Goal: Information Seeking & Learning: Learn about a topic

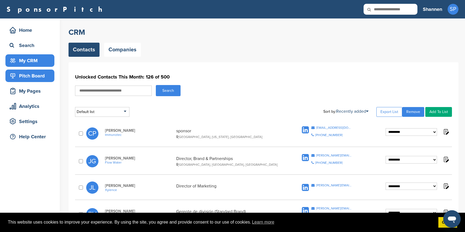
click at [37, 75] on div "Pitch Board" at bounding box center [31, 76] width 46 height 10
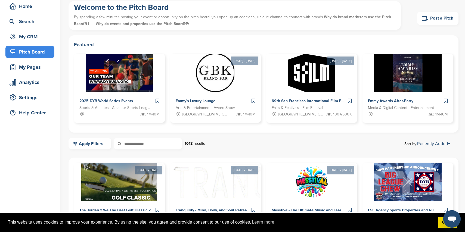
scroll to position [23, 0]
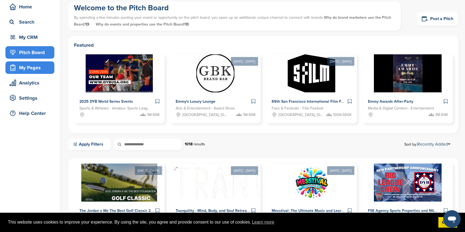
click at [19, 68] on div "My Pages" at bounding box center [31, 68] width 46 height 10
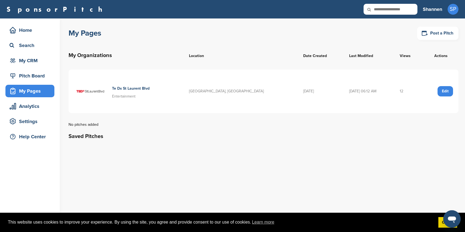
drag, startPoint x: 390, startPoint y: 92, endPoint x: 398, endPoint y: 93, distance: 8.7
click at [398, 93] on td "12" at bounding box center [408, 91] width 29 height 43
drag, startPoint x: 390, startPoint y: 92, endPoint x: 395, endPoint y: 92, distance: 5.4
click at [395, 92] on td "12" at bounding box center [408, 91] width 29 height 43
click at [42, 76] on div "Pitch Board" at bounding box center [31, 76] width 46 height 10
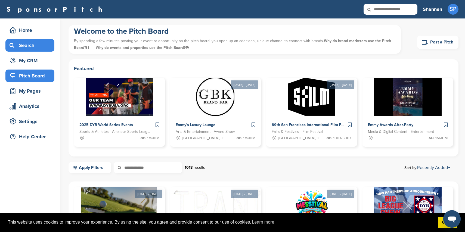
click at [35, 47] on div "Search" at bounding box center [31, 46] width 46 height 10
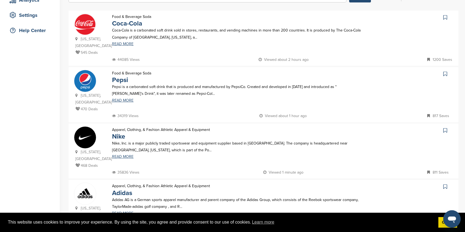
scroll to position [97, 0]
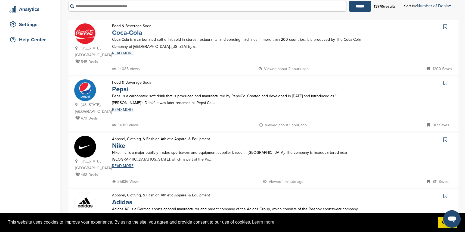
click at [131, 34] on link "Coca-Cola" at bounding box center [127, 33] width 30 height 8
click at [149, 9] on input "text" at bounding box center [207, 6] width 278 height 11
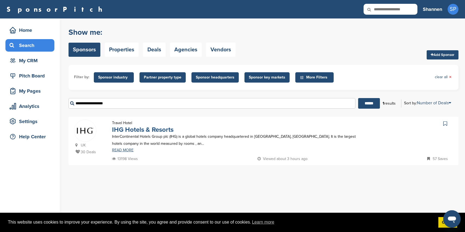
scroll to position [3, 0]
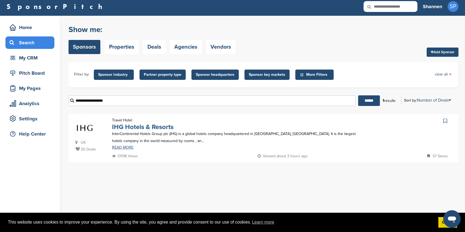
click at [151, 128] on link "IHG Hotels & Resorts" at bounding box center [142, 127] width 61 height 8
drag, startPoint x: 137, startPoint y: 104, endPoint x: 64, endPoint y: 98, distance: 72.8
click at [63, 98] on div "Home Search My CRM Pitch Board My Pages Analytics Settings Help Center You have…" at bounding box center [232, 123] width 465 height 214
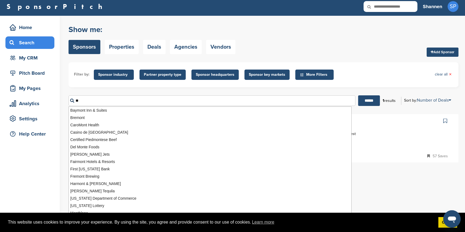
type input "*"
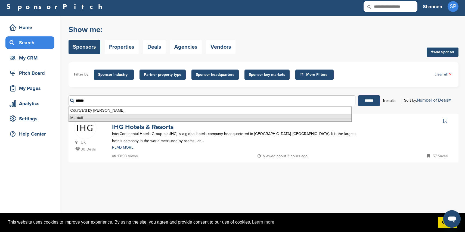
click at [118, 114] on li "Marriott" at bounding box center [209, 118] width 283 height 8
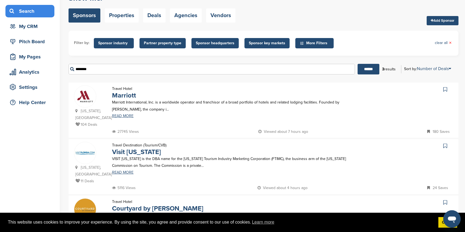
scroll to position [34, 0]
type input "********"
click at [130, 148] on link "Visit Florida" at bounding box center [136, 152] width 49 height 8
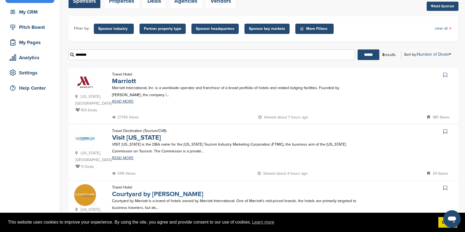
scroll to position [51, 0]
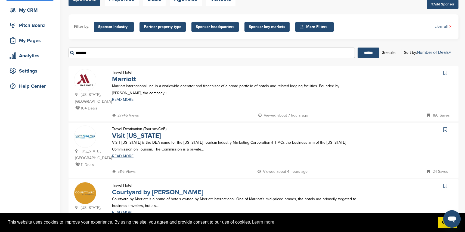
click at [166, 188] on link "Courtyard by Marriot" at bounding box center [157, 192] width 91 height 8
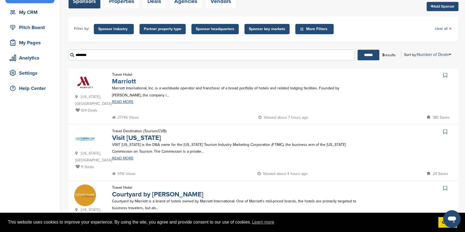
click at [123, 82] on link "Marriott" at bounding box center [124, 81] width 24 height 8
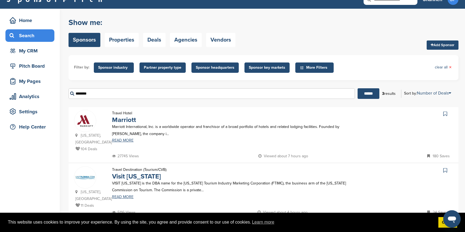
scroll to position [0, 0]
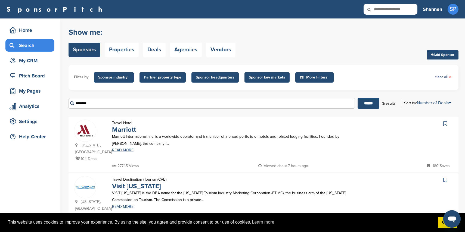
click at [259, 76] on span "Sponsor key markets" at bounding box center [267, 77] width 36 height 6
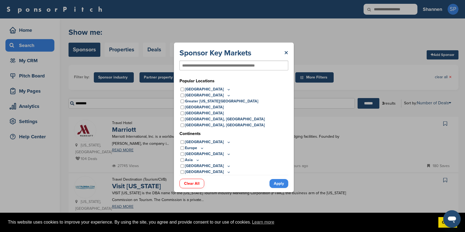
click at [232, 65] on input "text" at bounding box center [225, 65] width 86 height 5
type input "********"
click at [283, 181] on link "Apply" at bounding box center [278, 183] width 19 height 9
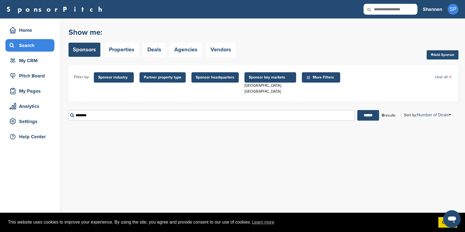
click at [103, 77] on span "Sponsor industry" at bounding box center [113, 77] width 31 height 6
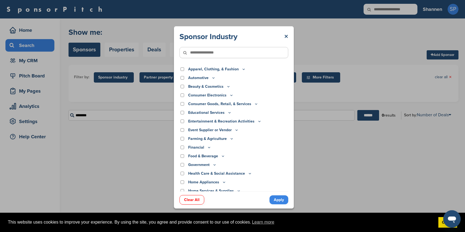
click at [103, 77] on div "Sponsor Industry × Apparel, Clothing, & Fashion Accessories Athletic Apparel & …" at bounding box center [234, 117] width 468 height 235
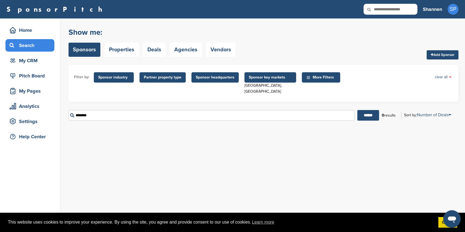
click at [103, 77] on span "Sponsor industry" at bounding box center [113, 77] width 31 height 6
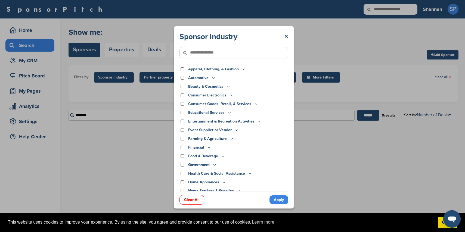
click at [208, 88] on p "Beauty & Cosmetics" at bounding box center [209, 87] width 42 height 6
click at [207, 94] on p "Consumer Electronics" at bounding box center [210, 95] width 45 height 6
click at [193, 95] on p "Consumer Electronics" at bounding box center [210, 95] width 45 height 6
click at [183, 95] on div "Consumer Electronics" at bounding box center [233, 95] width 109 height 6
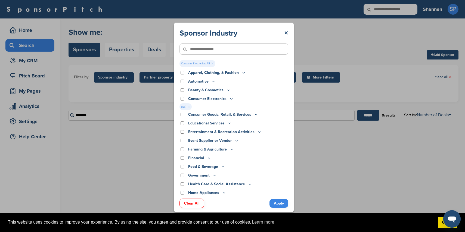
click at [278, 206] on link "Apply" at bounding box center [278, 203] width 19 height 9
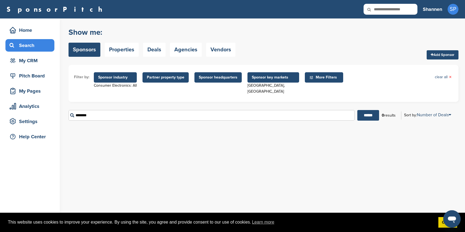
drag, startPoint x: 172, startPoint y: 108, endPoint x: 148, endPoint y: 115, distance: 24.5
click at [148, 115] on input "********" at bounding box center [211, 115] width 286 height 11
drag, startPoint x: 149, startPoint y: 111, endPoint x: 48, endPoint y: 107, distance: 100.7
click at [47, 107] on div "Home Search My CRM Pitch Board My Pages Analytics Settings Help Center You have…" at bounding box center [232, 125] width 465 height 214
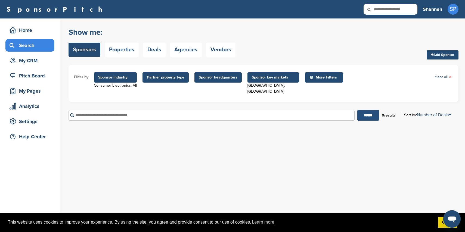
click at [369, 110] on input "******" at bounding box center [368, 115] width 22 height 11
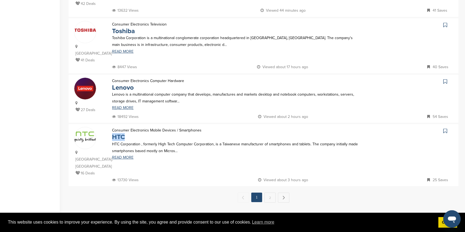
scroll to position [506, 0]
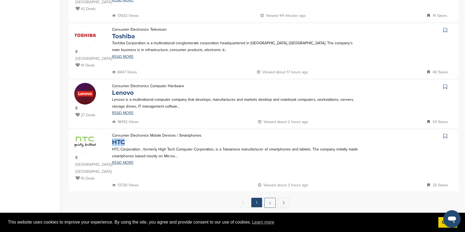
click at [273, 198] on link "2" at bounding box center [269, 203] width 11 height 10
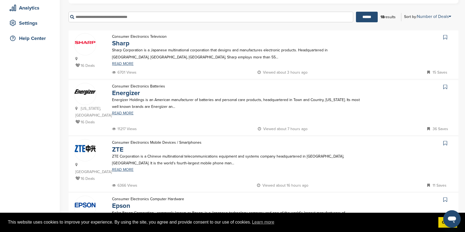
scroll to position [96, 0]
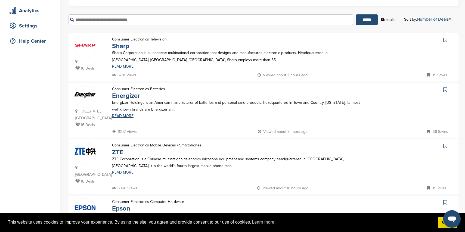
click at [124, 42] on link "Sharp" at bounding box center [120, 46] width 17 height 8
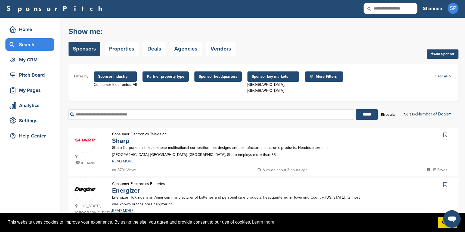
scroll to position [0, 0]
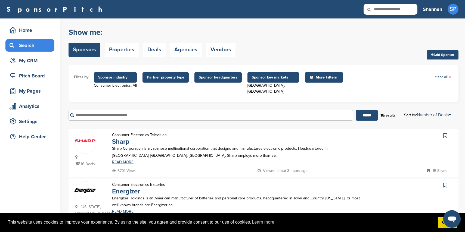
click at [114, 80] on span "Sponsor industry" at bounding box center [115, 77] width 34 height 6
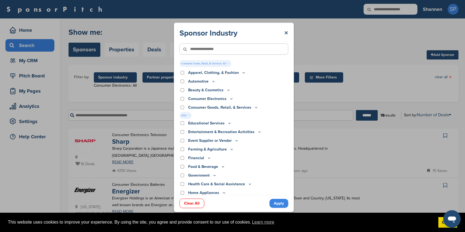
click at [284, 203] on link "Apply" at bounding box center [278, 203] width 19 height 9
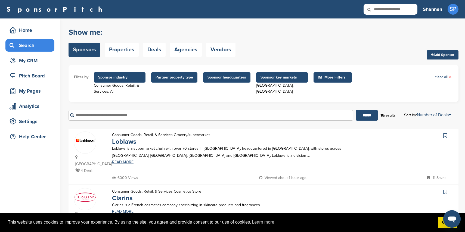
click at [130, 79] on span "Sponsor industry" at bounding box center [119, 77] width 43 height 6
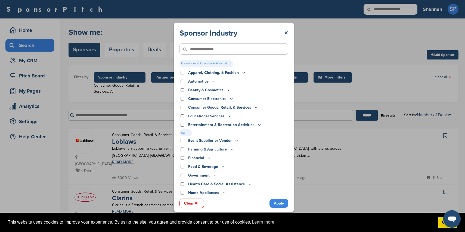
scroll to position [1, 0]
click at [180, 123] on div "Entertainment & Recreation Activities" at bounding box center [233, 124] width 109 height 6
click at [181, 123] on div "Entertainment & Recreation Activities" at bounding box center [233, 125] width 109 height 6
click at [281, 204] on link "Apply" at bounding box center [278, 203] width 19 height 9
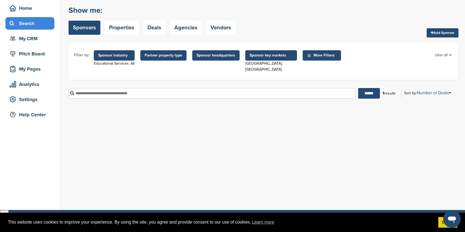
scroll to position [13, 0]
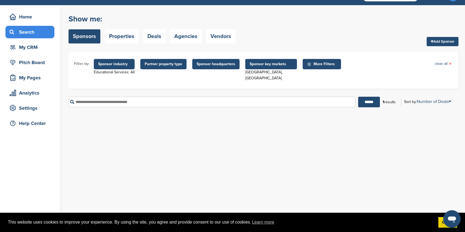
click at [126, 68] on span "Sponsor industry" at bounding box center [114, 64] width 41 height 10
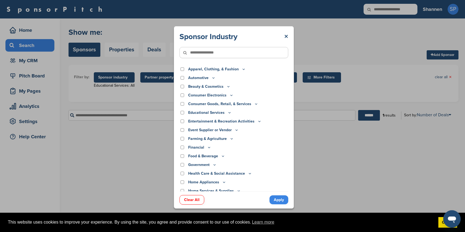
click at [180, 122] on div "Entertainment & Recreation Activities" at bounding box center [233, 122] width 109 height 6
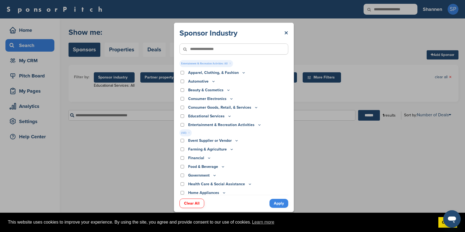
click at [277, 202] on link "Apply" at bounding box center [278, 203] width 19 height 9
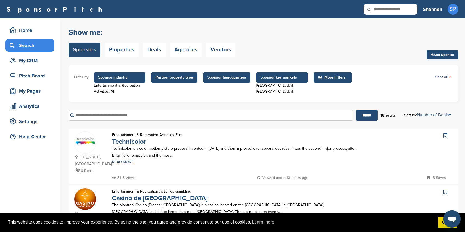
click at [136, 79] on span "Sponsor industry" at bounding box center [119, 77] width 43 height 6
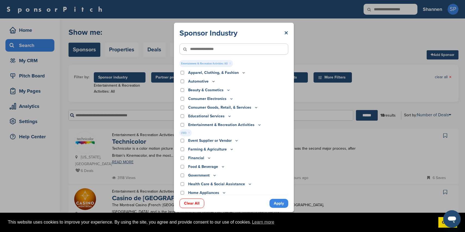
click at [180, 126] on div "Entertainment & Recreation Activities" at bounding box center [233, 125] width 109 height 6
click at [271, 202] on link "Apply" at bounding box center [278, 203] width 19 height 9
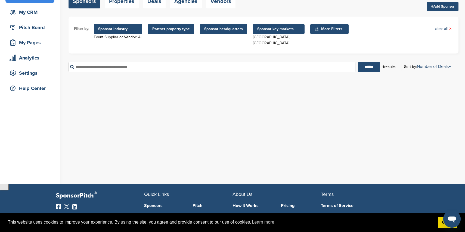
scroll to position [57, 0]
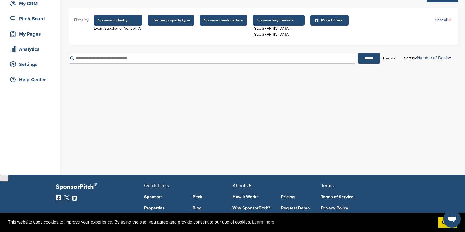
click at [120, 22] on span "Sponsor industry" at bounding box center [118, 20] width 40 height 6
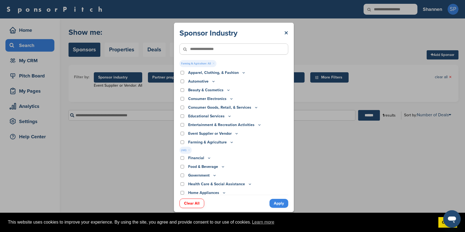
drag, startPoint x: 276, startPoint y: 203, endPoint x: 265, endPoint y: 196, distance: 13.2
click at [276, 203] on link "Apply" at bounding box center [278, 203] width 19 height 9
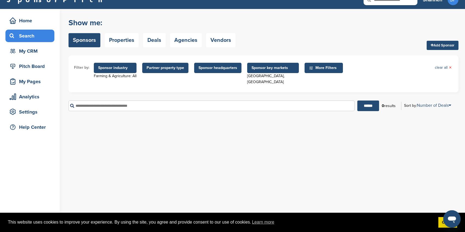
scroll to position [10, 0]
click at [359, 100] on input "******" at bounding box center [368, 105] width 22 height 11
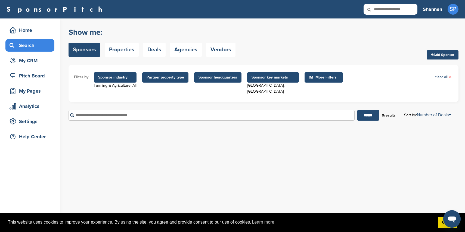
click at [122, 79] on span "Sponsor industry" at bounding box center [115, 77] width 34 height 6
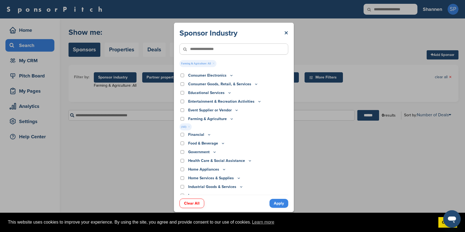
scroll to position [25, 0]
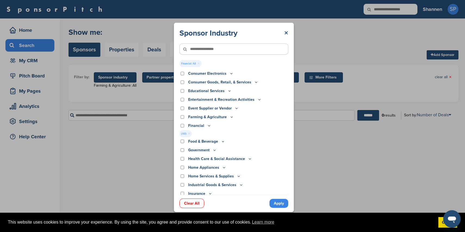
click at [280, 208] on div "Sponsor Industry × Financial: All × Apparel, Clothing, & Fashion Accessories At…" at bounding box center [234, 118] width 120 height 190
click at [283, 203] on link "Apply" at bounding box center [278, 203] width 19 height 9
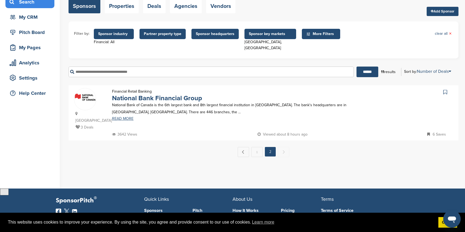
scroll to position [44, 0]
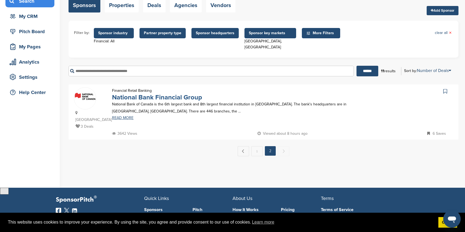
click at [170, 94] on link "National Bank Financial Group" at bounding box center [157, 98] width 90 height 8
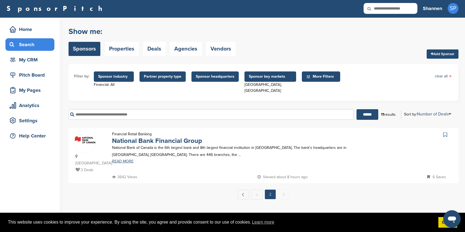
scroll to position [0, 0]
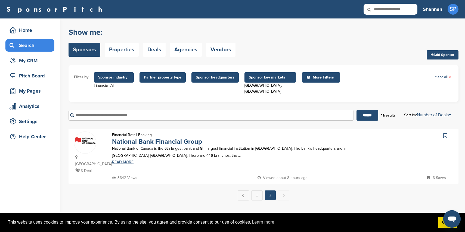
click at [120, 77] on span "Sponsor industry" at bounding box center [113, 77] width 31 height 6
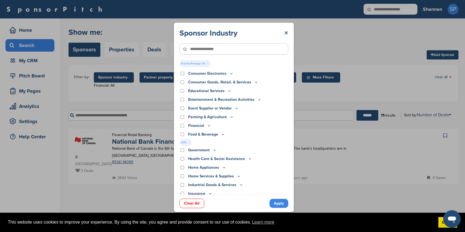
drag, startPoint x: 276, startPoint y: 204, endPoint x: 273, endPoint y: 201, distance: 5.2
click at [276, 204] on link "Apply" at bounding box center [278, 203] width 19 height 9
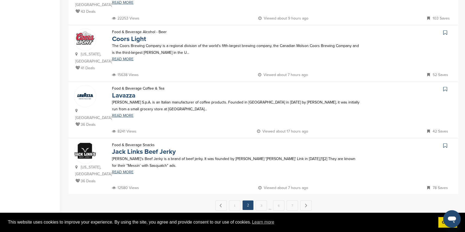
scroll to position [493, 0]
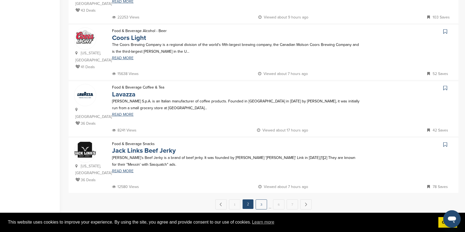
click at [263, 200] on link "3" at bounding box center [261, 205] width 11 height 10
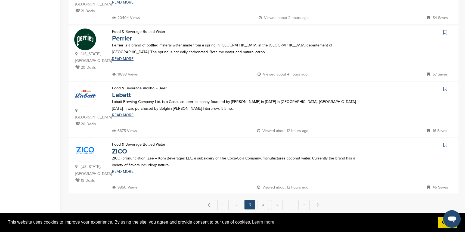
scroll to position [501, 0]
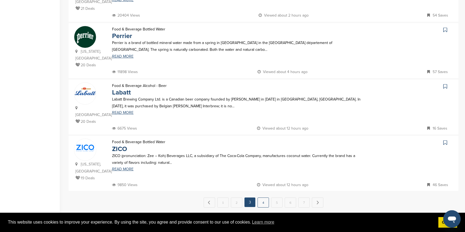
click at [263, 198] on link "4" at bounding box center [262, 203] width 11 height 10
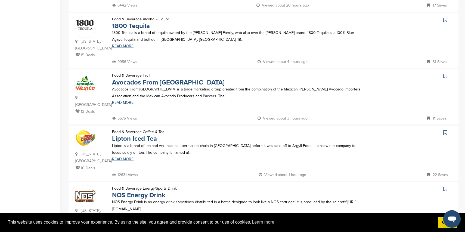
scroll to position [232, 0]
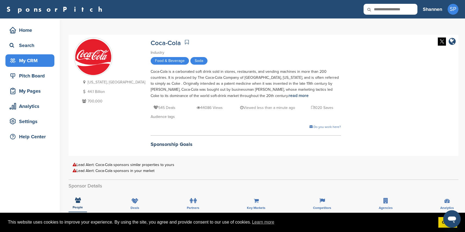
click at [38, 59] on div "My CRM" at bounding box center [31, 61] width 46 height 10
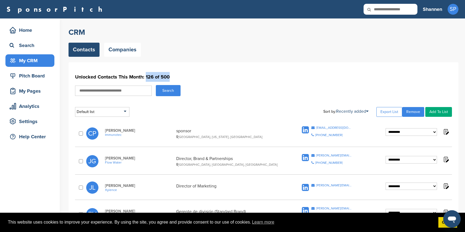
drag, startPoint x: 145, startPoint y: 77, endPoint x: 167, endPoint y: 77, distance: 22.8
click at [167, 77] on h1 "Unlocked Contacts This Month: 126 of 500" at bounding box center [263, 77] width 377 height 10
click at [170, 77] on h1 "Unlocked Contacts This Month: 126 of 500" at bounding box center [263, 77] width 377 height 10
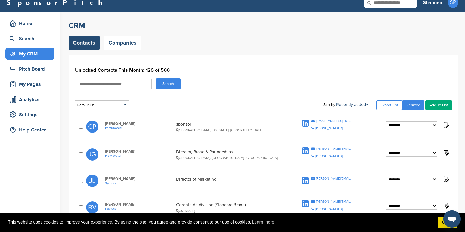
scroll to position [8, 0]
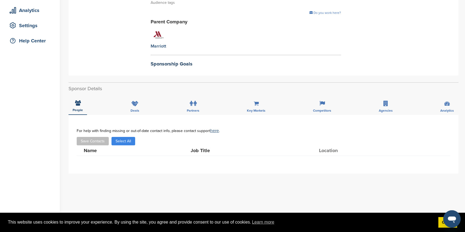
scroll to position [96, 0]
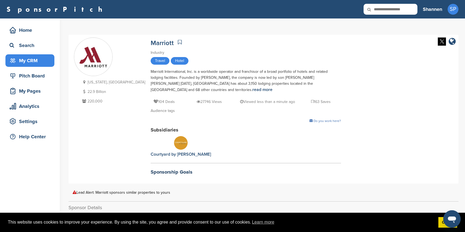
click at [33, 59] on div "My CRM" at bounding box center [31, 61] width 46 height 10
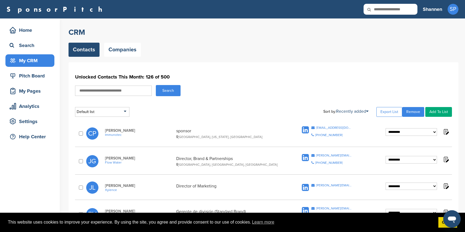
drag, startPoint x: 157, startPoint y: 77, endPoint x: 182, endPoint y: 77, distance: 24.2
click at [182, 77] on h1 "Unlocked Contacts This Month: 126 of 500" at bounding box center [263, 77] width 377 height 10
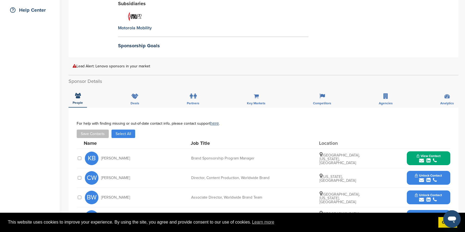
scroll to position [130, 0]
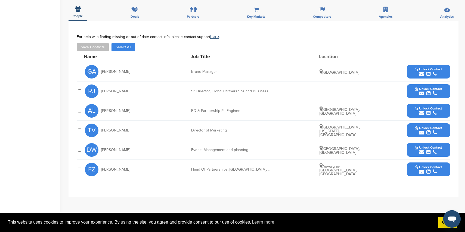
scroll to position [199, 0]
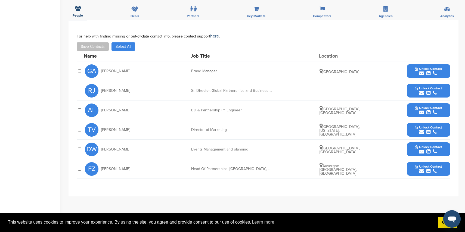
click at [420, 91] on icon "submit" at bounding box center [421, 93] width 5 height 5
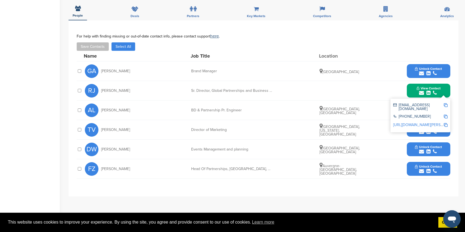
click at [420, 152] on icon "submit" at bounding box center [421, 151] width 5 height 5
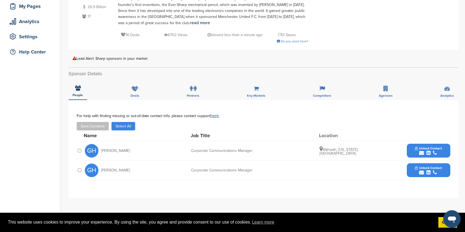
scroll to position [88, 0]
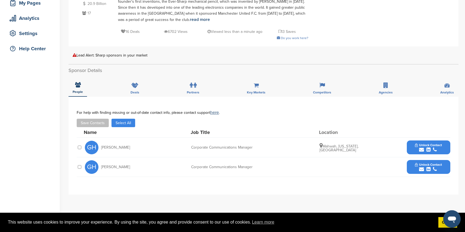
drag, startPoint x: 420, startPoint y: 150, endPoint x: 404, endPoint y: 144, distance: 16.4
click at [420, 150] on icon "submit" at bounding box center [421, 149] width 5 height 5
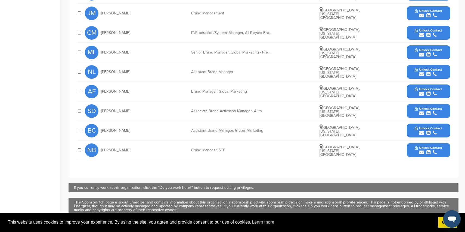
scroll to position [259, 0]
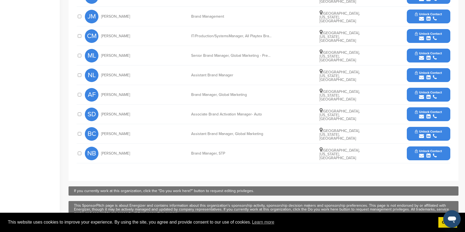
click at [420, 57] on icon "submit" at bounding box center [421, 57] width 5 height 5
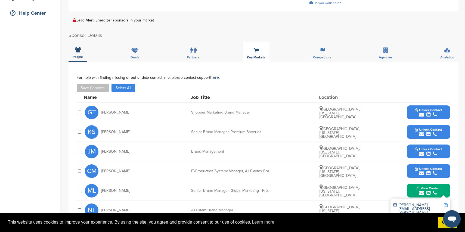
scroll to position [122, 0]
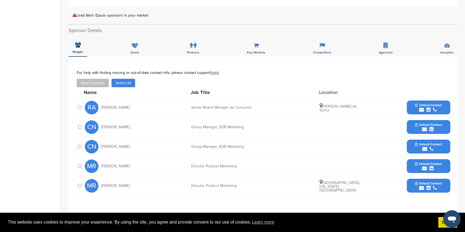
scroll to position [187, 0]
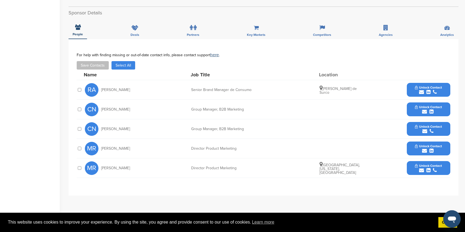
click at [422, 169] on icon "submit" at bounding box center [421, 170] width 5 height 5
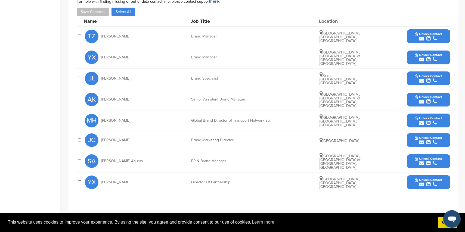
scroll to position [209, 0]
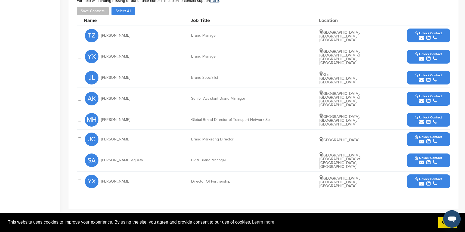
click at [420, 181] on icon "submit" at bounding box center [421, 183] width 5 height 5
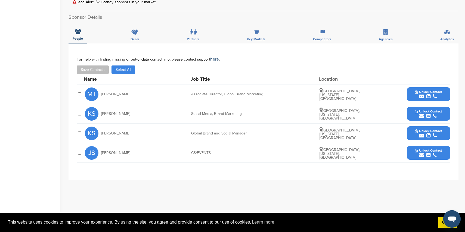
scroll to position [178, 0]
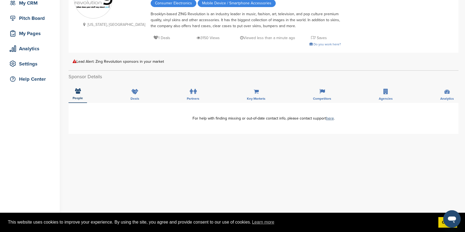
scroll to position [59, 0]
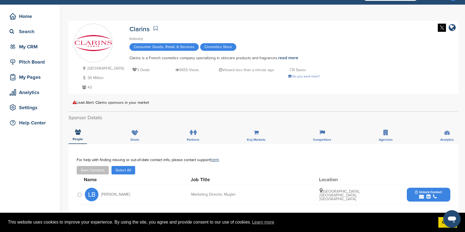
scroll to position [13, 0]
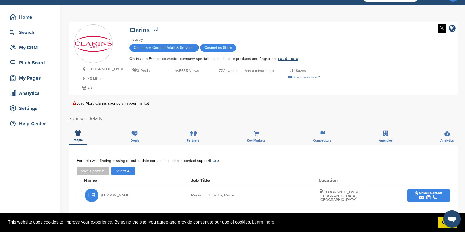
click at [284, 59] on link "read more" at bounding box center [288, 58] width 20 height 5
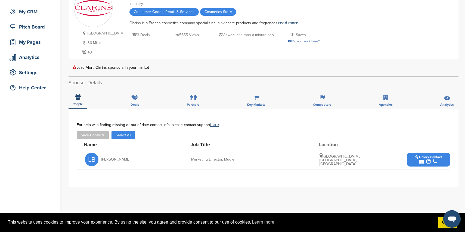
scroll to position [32, 0]
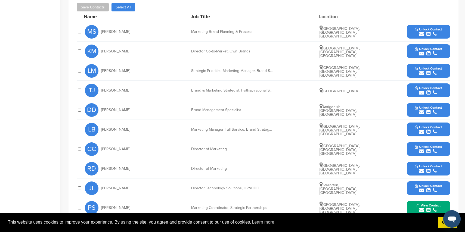
scroll to position [193, 0]
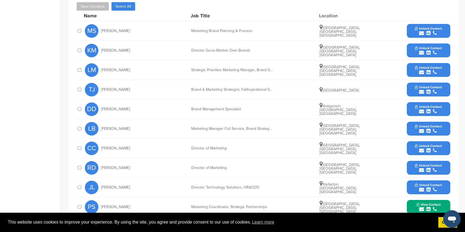
click at [421, 148] on icon "submit" at bounding box center [421, 150] width 5 height 5
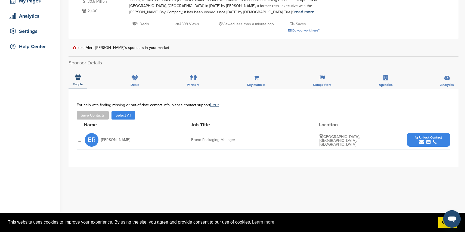
scroll to position [91, 0]
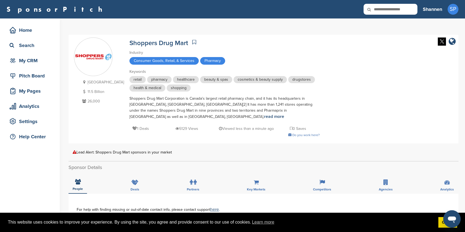
scroll to position [2, 0]
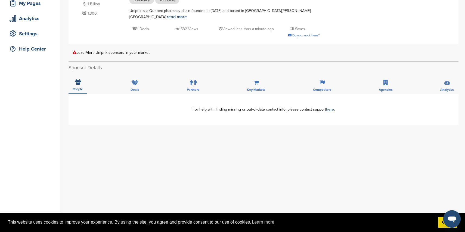
scroll to position [89, 0]
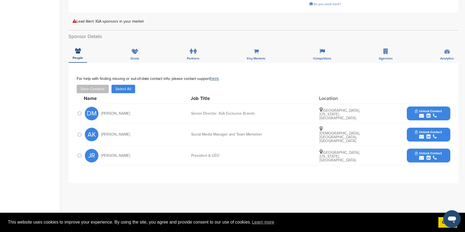
scroll to position [146, 0]
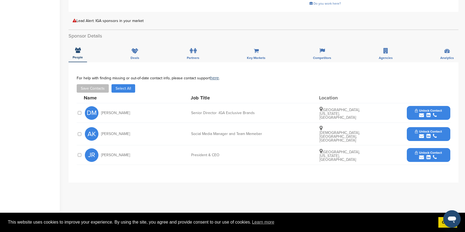
click at [419, 113] on icon "submit" at bounding box center [421, 115] width 5 height 5
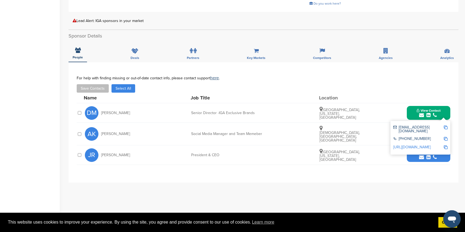
click at [394, 172] on div "**********" at bounding box center [263, 122] width 390 height 120
click at [403, 162] on div "**********" at bounding box center [263, 122] width 390 height 120
click at [418, 155] on div "submit" at bounding box center [428, 157] width 27 height 5
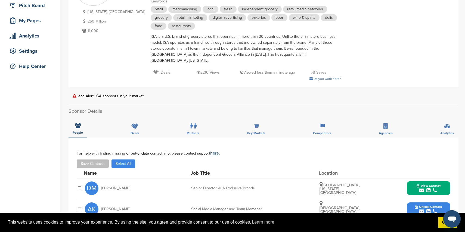
scroll to position [0, 0]
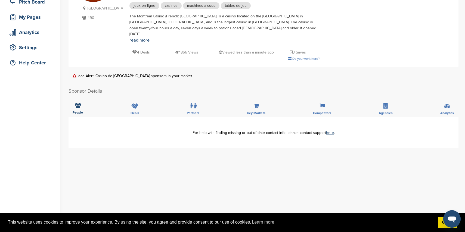
scroll to position [78, 0]
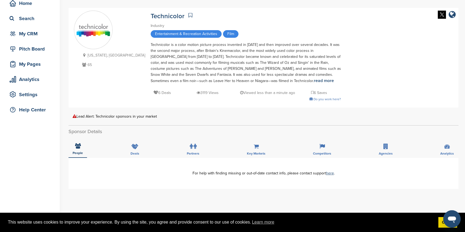
scroll to position [27, 0]
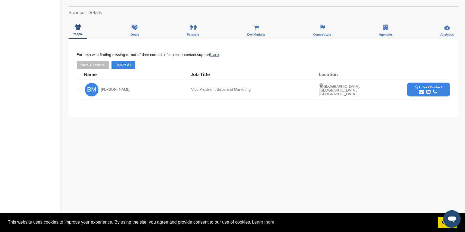
scroll to position [147, 0]
drag, startPoint x: 422, startPoint y: 79, endPoint x: 396, endPoint y: 75, distance: 26.6
click at [422, 89] on icon "submit" at bounding box center [421, 91] width 5 height 5
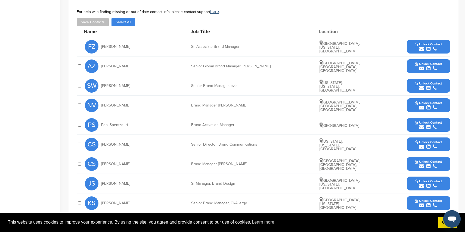
scroll to position [203, 0]
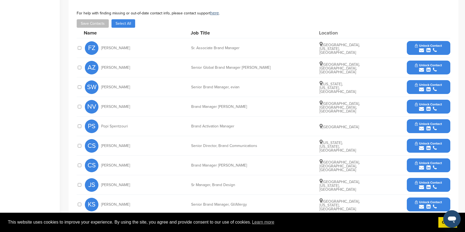
click at [419, 68] on icon "submit" at bounding box center [421, 69] width 5 height 5
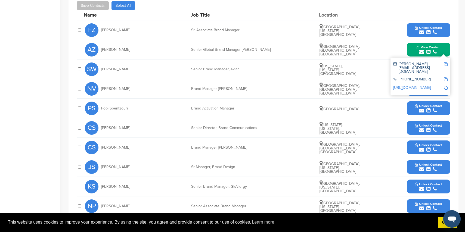
scroll to position [220, 0]
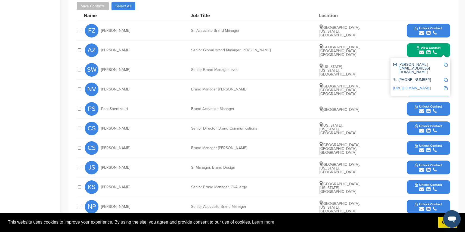
click at [421, 91] on icon "submit" at bounding box center [421, 91] width 5 height 5
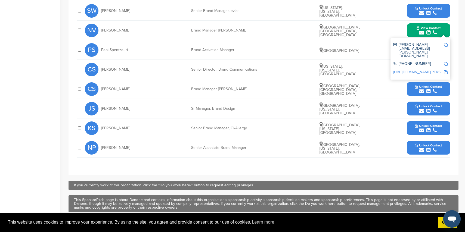
scroll to position [281, 0]
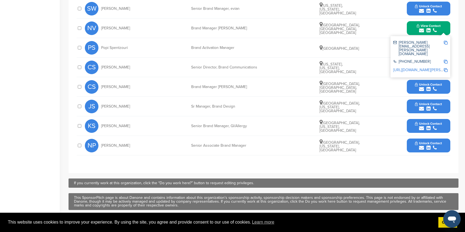
click at [419, 147] on div "submit" at bounding box center [428, 147] width 27 height 5
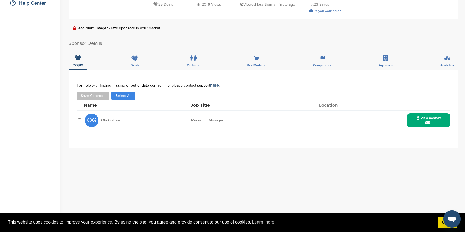
scroll to position [148, 0]
